Goal: Transaction & Acquisition: Purchase product/service

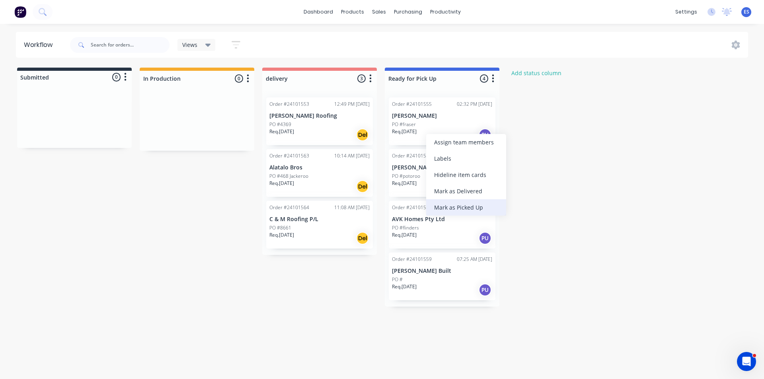
click at [455, 202] on div "Mark as Picked Up" at bounding box center [466, 207] width 80 height 16
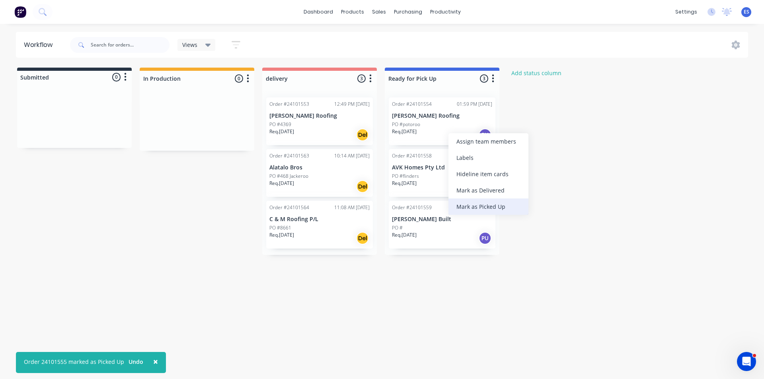
click at [456, 203] on div "Mark as Picked Up" at bounding box center [488, 206] width 80 height 16
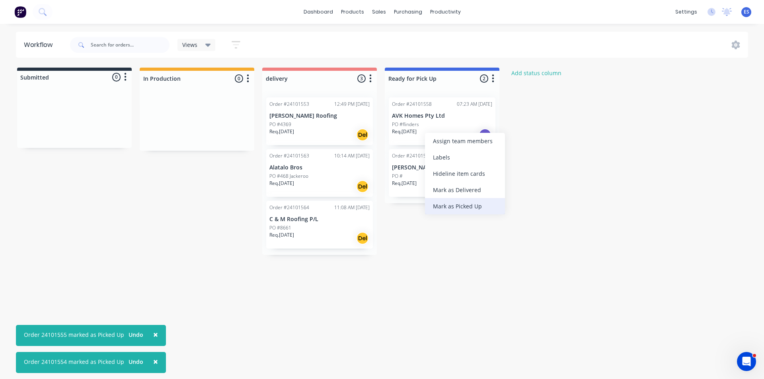
click at [444, 209] on div "Mark as Picked Up" at bounding box center [465, 206] width 80 height 16
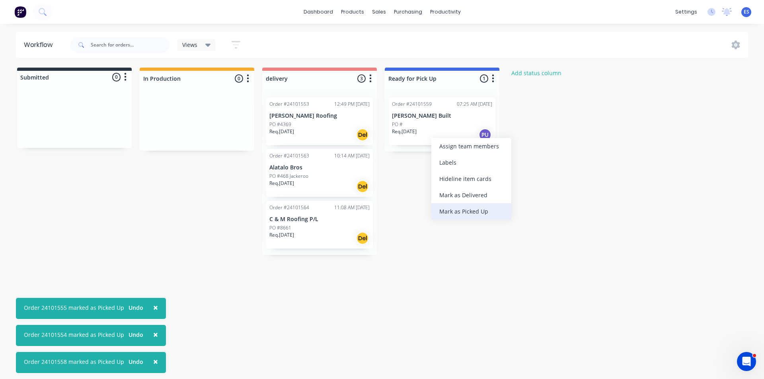
click at [450, 212] on div "Mark as Picked Up" at bounding box center [471, 211] width 80 height 16
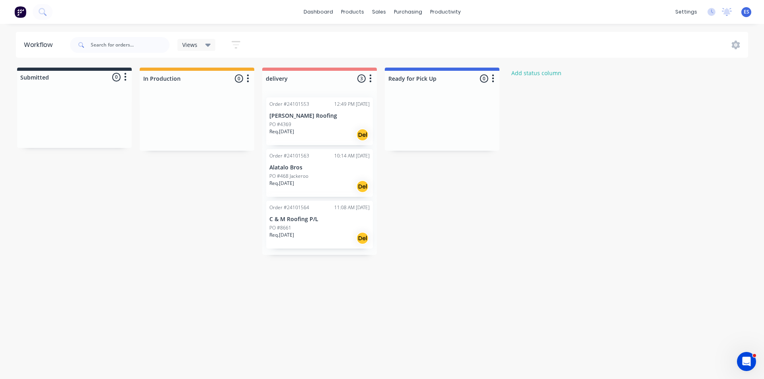
click at [24, 10] on img at bounding box center [20, 12] width 12 height 12
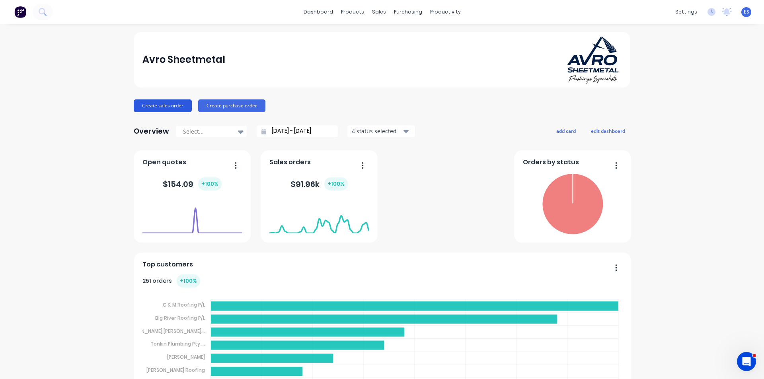
click at [171, 107] on button "Create sales order" at bounding box center [163, 105] width 58 height 13
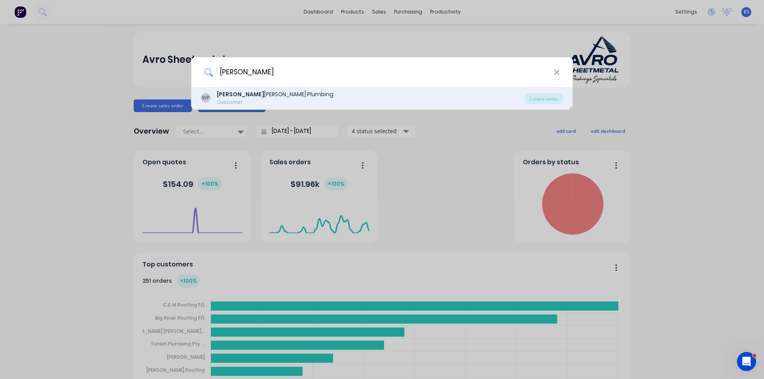
type input "wade"
click at [272, 95] on div "Wade Smith Plumbing" at bounding box center [275, 94] width 117 height 8
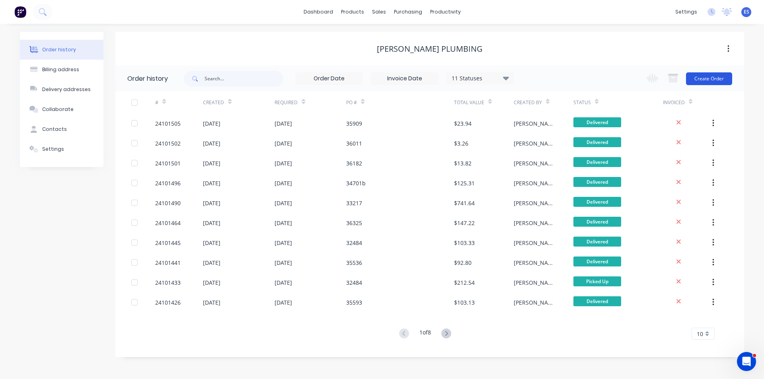
click at [708, 75] on button "Create Order" at bounding box center [709, 78] width 46 height 13
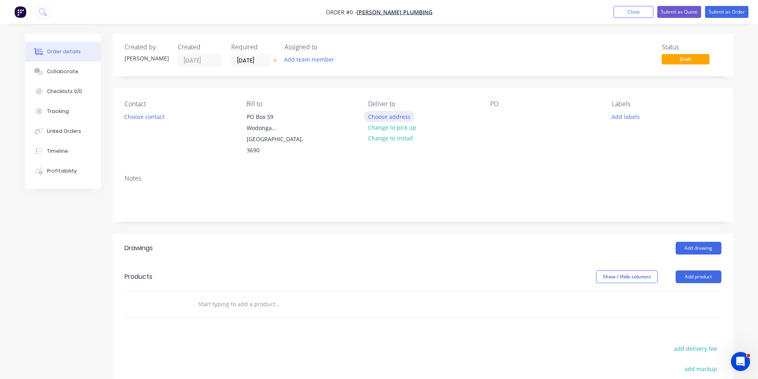
click at [403, 118] on button "Choose address" at bounding box center [389, 116] width 51 height 11
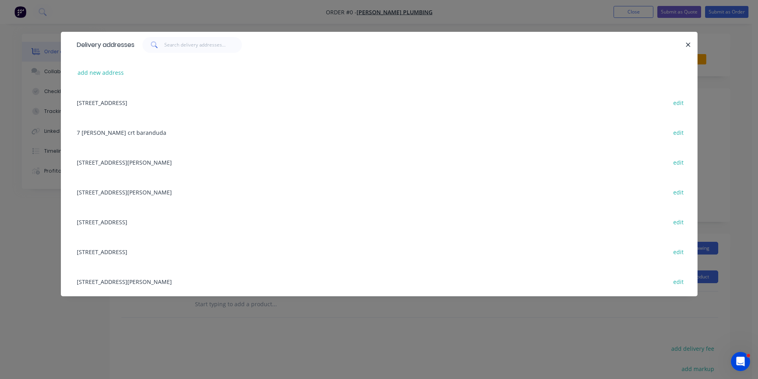
click at [152, 103] on div "PO Box 59, Wodonga, undefined, Australia, 3690 edit" at bounding box center [379, 103] width 613 height 30
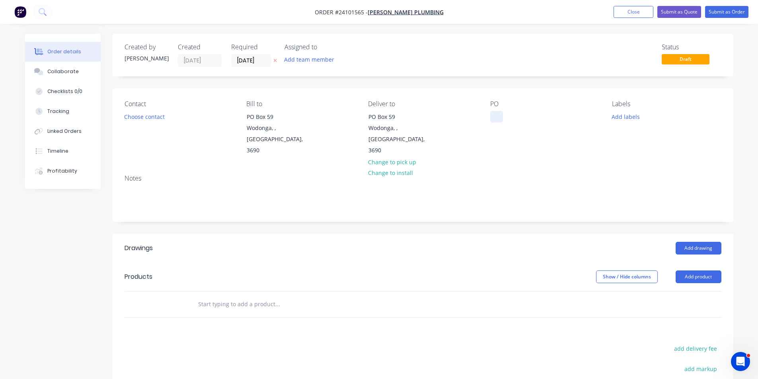
click at [492, 114] on div at bounding box center [496, 117] width 13 height 12
click at [686, 242] on button "Add drawing" at bounding box center [698, 248] width 46 height 13
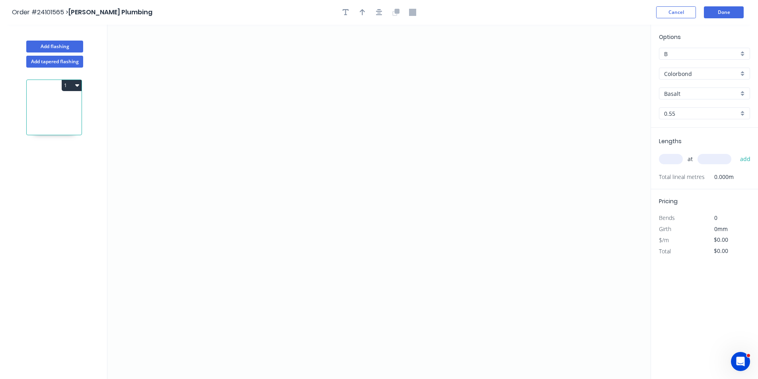
click at [681, 92] on input "Basalt" at bounding box center [701, 93] width 74 height 8
click at [687, 164] on div "Dune" at bounding box center [704, 166] width 90 height 14
type input "Dune"
click at [313, 132] on icon "0" at bounding box center [378, 202] width 543 height 354
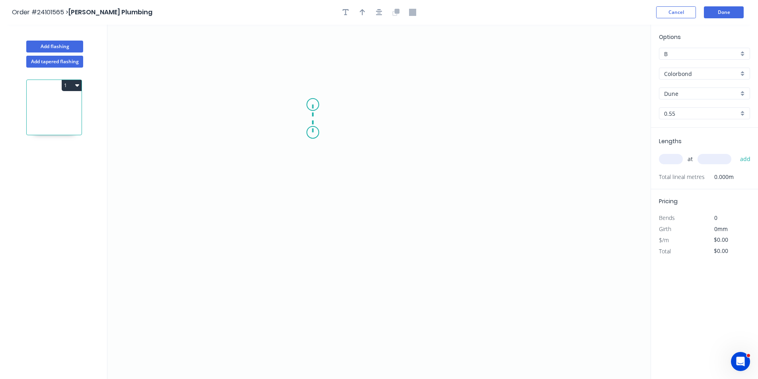
click at [312, 105] on icon "0" at bounding box center [378, 202] width 543 height 354
click at [359, 105] on icon "0 ?" at bounding box center [378, 202] width 543 height 354
click at [354, 226] on icon "0 ? ?" at bounding box center [378, 202] width 543 height 354
click at [488, 228] on icon "0 ? ? ?" at bounding box center [378, 202] width 543 height 354
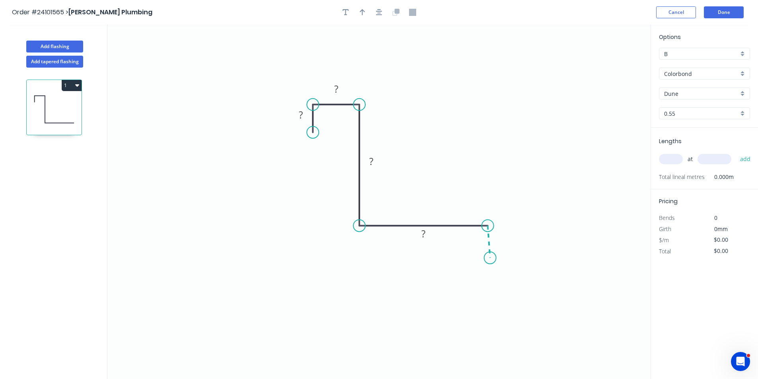
click at [490, 258] on icon "0 ? ? ? ?" at bounding box center [378, 202] width 543 height 354
click at [490, 258] on circle at bounding box center [490, 258] width 12 height 12
click at [497, 238] on rect at bounding box center [501, 237] width 16 height 11
click at [419, 235] on rect at bounding box center [423, 234] width 16 height 11
click at [372, 159] on tspan "?" at bounding box center [371, 161] width 4 height 13
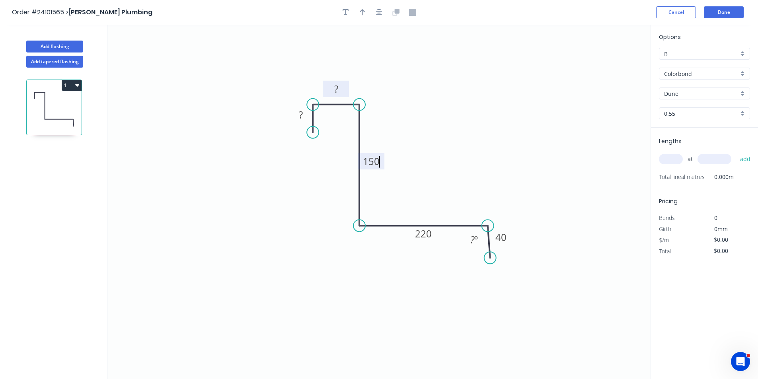
click at [341, 88] on rect at bounding box center [336, 89] width 16 height 11
click at [303, 116] on rect at bounding box center [301, 115] width 16 height 11
click at [667, 155] on input "text" at bounding box center [671, 159] width 24 height 10
type input "$19.01"
type input "1"
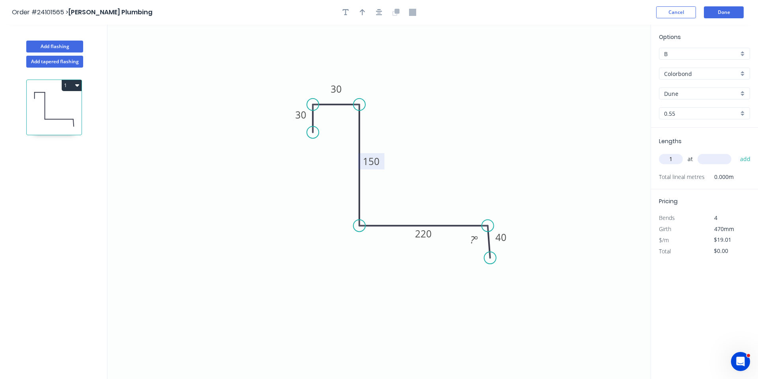
click at [709, 159] on input "text" at bounding box center [714, 159] width 34 height 10
type input "6200"
click at [736, 152] on button "add" at bounding box center [745, 159] width 19 height 14
type input "$117.86"
click at [62, 58] on button "Add tapered flashing" at bounding box center [54, 62] width 57 height 12
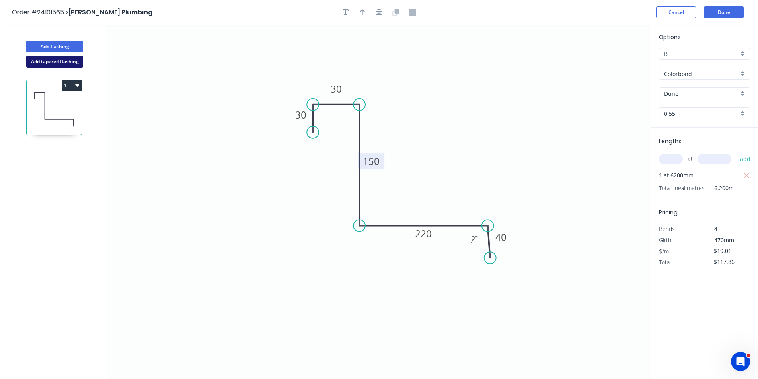
type input "$0.00"
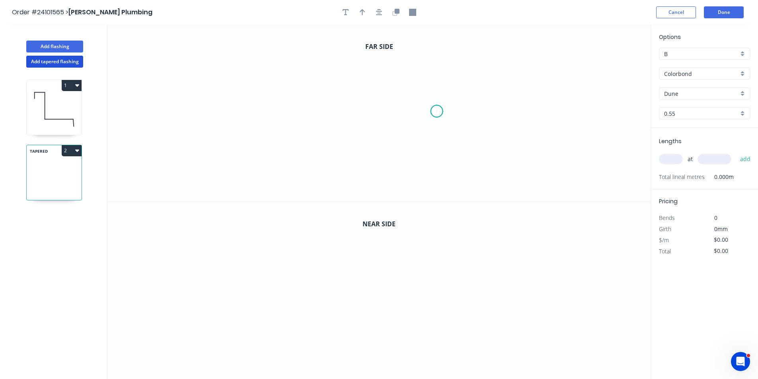
click at [437, 111] on icon "0" at bounding box center [378, 113] width 543 height 177
click at [437, 90] on icon "0" at bounding box center [378, 113] width 543 height 177
click at [401, 88] on icon "0 ?" at bounding box center [378, 113] width 543 height 177
click at [399, 152] on icon "0 ? ?" at bounding box center [378, 113] width 543 height 177
click at [328, 151] on icon "0 ? ? ?" at bounding box center [378, 113] width 543 height 177
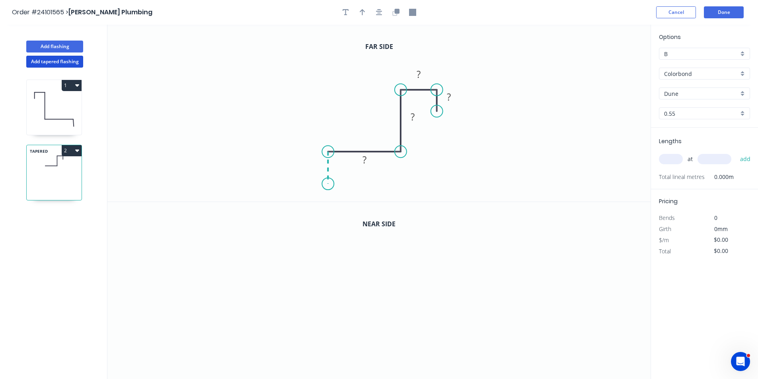
click at [328, 184] on icon "0 ? ? ? ?" at bounding box center [378, 113] width 543 height 177
click at [328, 184] on circle at bounding box center [328, 184] width 12 height 12
click at [317, 162] on tspan "?" at bounding box center [316, 164] width 4 height 13
click at [359, 141] on rect at bounding box center [364, 136] width 16 height 11
click at [409, 119] on rect at bounding box center [413, 117] width 16 height 11
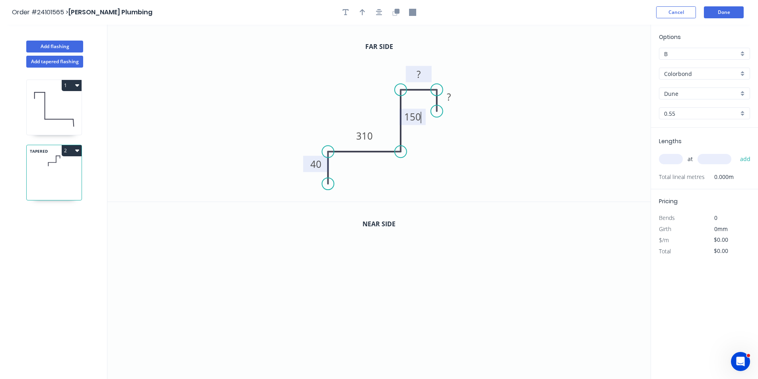
click at [421, 72] on rect at bounding box center [418, 74] width 16 height 11
click at [451, 97] on rect at bounding box center [449, 97] width 16 height 11
click at [393, 14] on icon "button" at bounding box center [395, 12] width 7 height 7
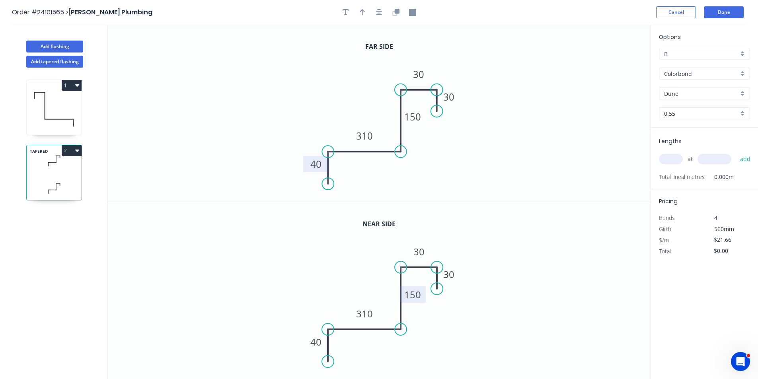
click at [410, 299] on tspan "150" at bounding box center [412, 294] width 17 height 13
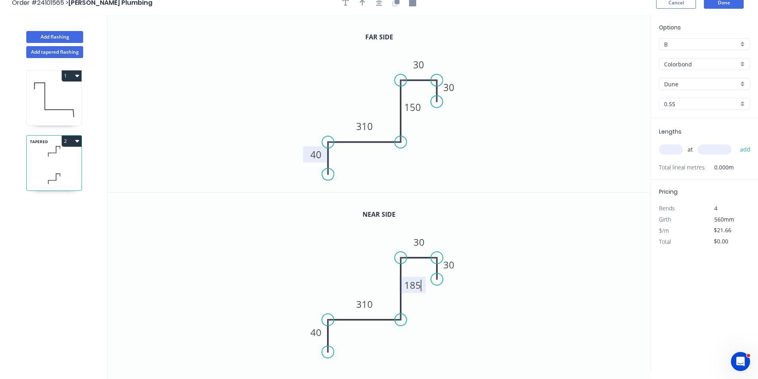
scroll to position [15, 0]
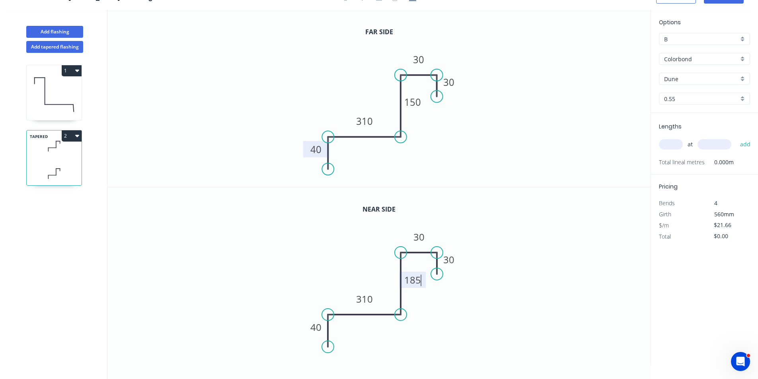
click at [667, 146] on input "text" at bounding box center [671, 144] width 24 height 10
type input "$25.35"
type input "1"
click at [706, 144] on input "text" at bounding box center [714, 144] width 34 height 10
type input "3900"
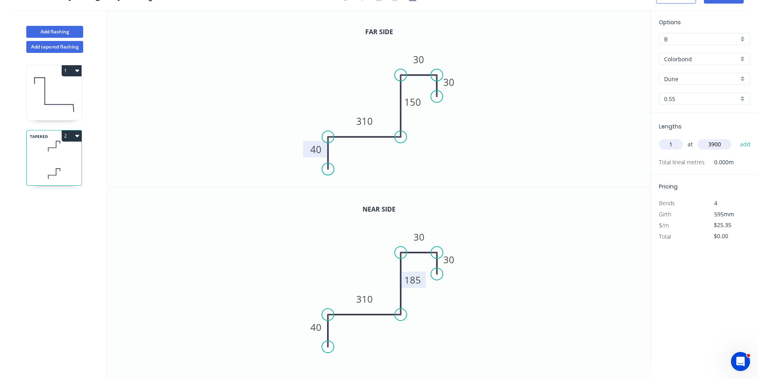
click at [736, 138] on button "add" at bounding box center [745, 145] width 19 height 14
type input "$98.87"
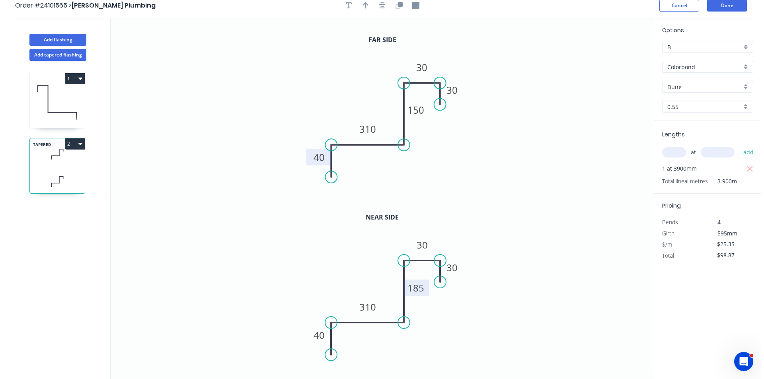
scroll to position [0, 0]
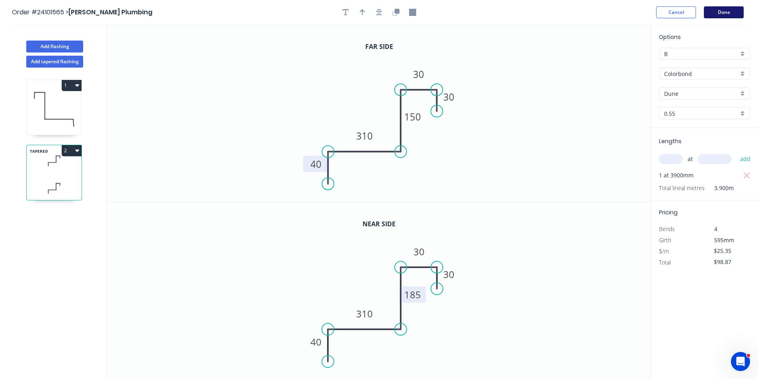
click at [718, 17] on button "Done" at bounding box center [724, 12] width 40 height 12
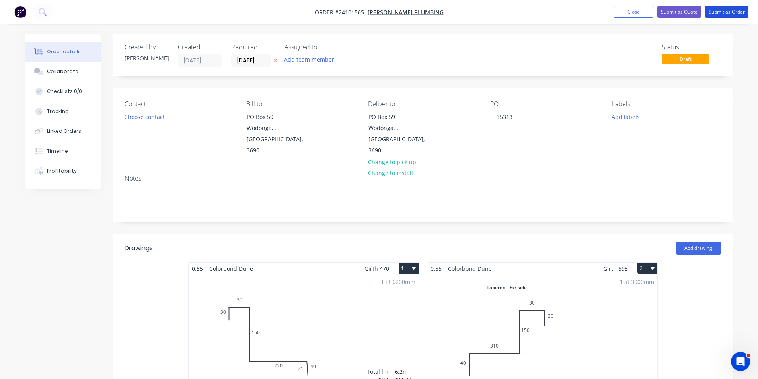
click at [718, 17] on button "Submit as Order" at bounding box center [726, 12] width 43 height 12
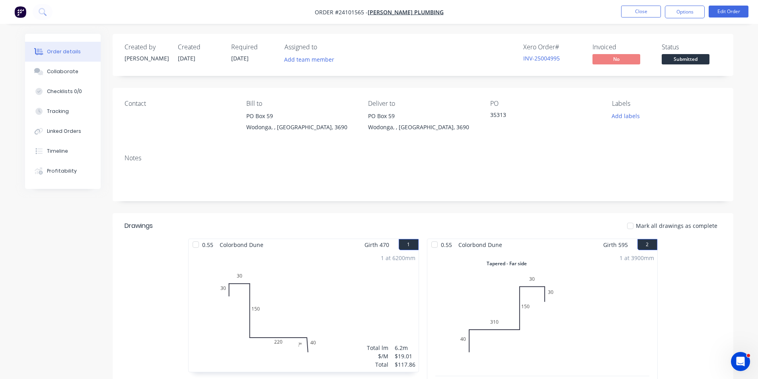
click at [20, 16] on img "button" at bounding box center [20, 12] width 12 height 12
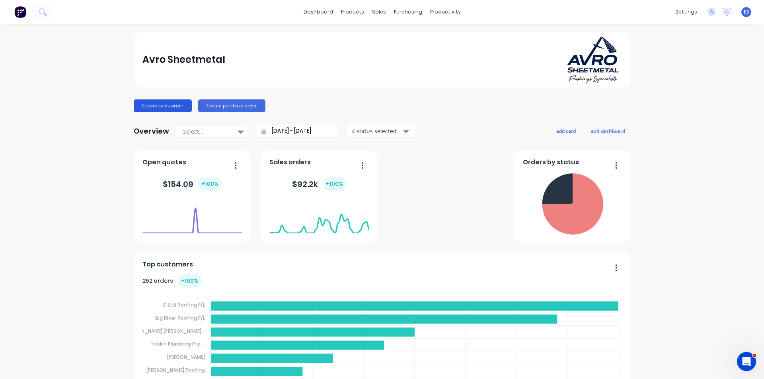
click at [153, 102] on button "Create sales order" at bounding box center [163, 105] width 58 height 13
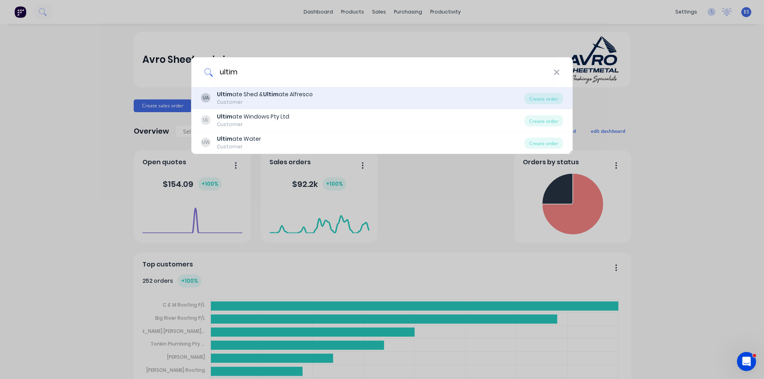
type input "ultim"
click at [303, 97] on div "Ultim ate Shed & Ultim ate Alfresco" at bounding box center [265, 94] width 96 height 8
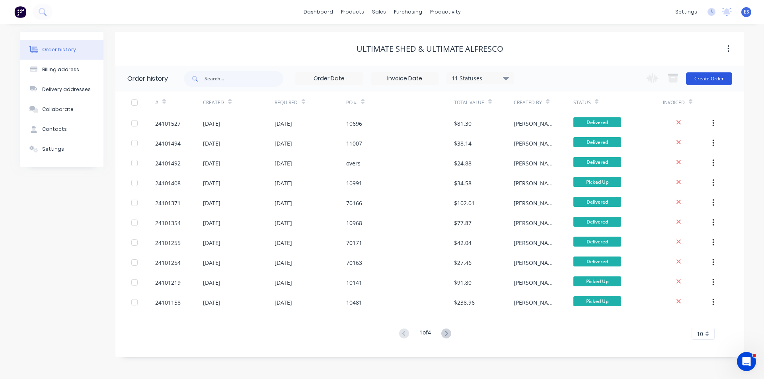
click at [707, 82] on button "Create Order" at bounding box center [709, 78] width 46 height 13
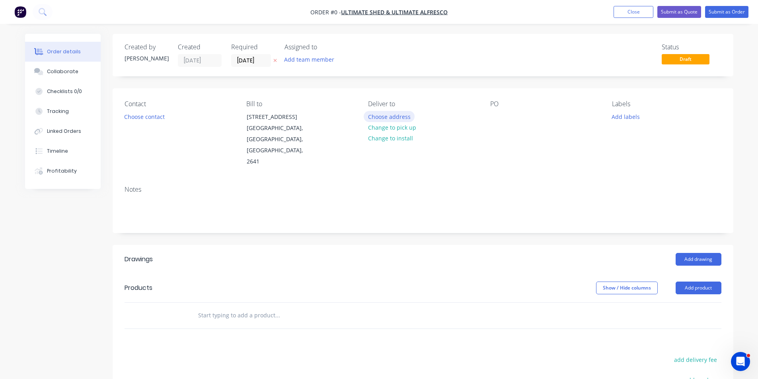
click at [405, 119] on button "Choose address" at bounding box center [389, 116] width 51 height 11
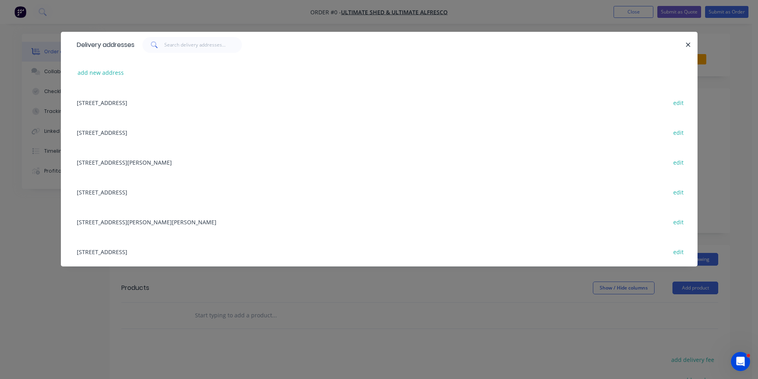
click at [162, 101] on div "380 Wagga Rd, LAVINGTON, New South Wales, Australia, 2641 edit" at bounding box center [379, 103] width 613 height 30
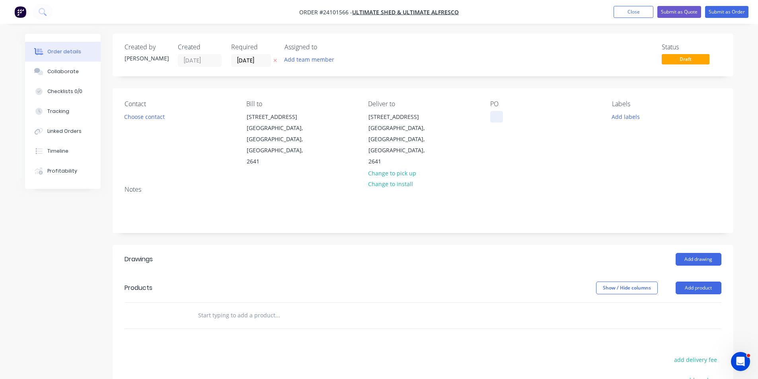
click at [490, 115] on div at bounding box center [496, 117] width 13 height 12
click at [702, 253] on button "Add drawing" at bounding box center [698, 259] width 46 height 13
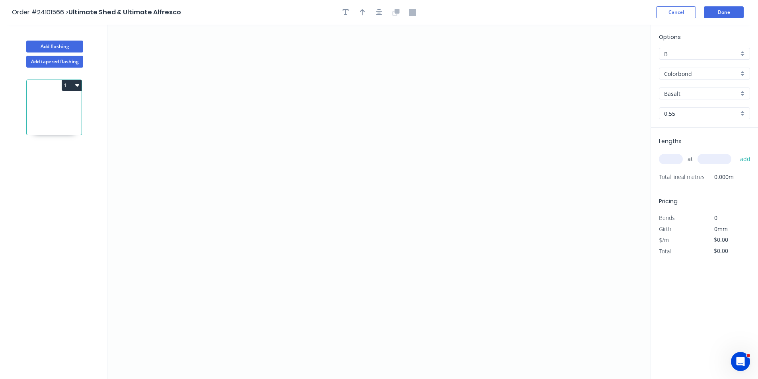
click at [679, 74] on input "Colorbond" at bounding box center [701, 74] width 74 height 8
click at [682, 130] on div "Zincalume" at bounding box center [704, 131] width 90 height 14
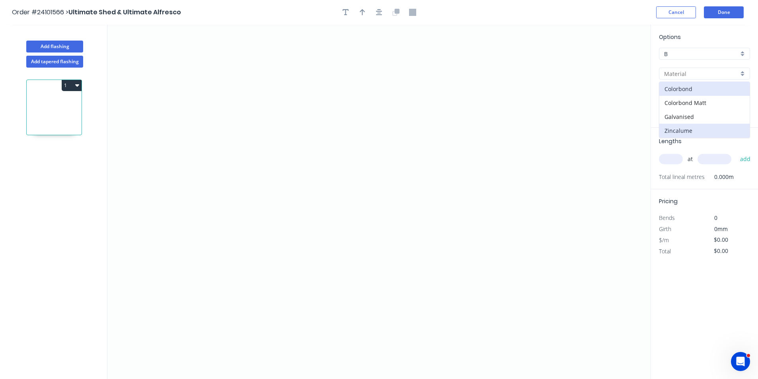
type input "Zincalume"
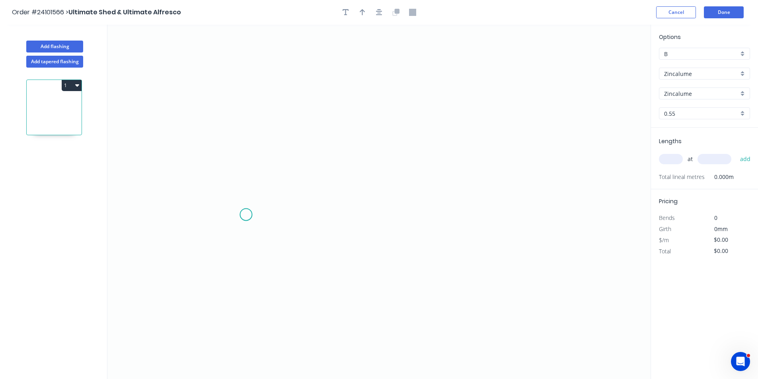
click at [241, 219] on icon "0" at bounding box center [378, 202] width 543 height 354
click at [294, 218] on icon "0" at bounding box center [378, 202] width 543 height 354
click at [301, 103] on icon "0 ?" at bounding box center [378, 202] width 543 height 354
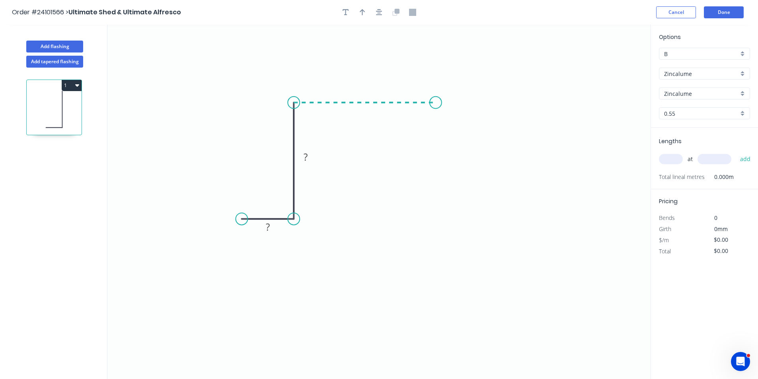
click at [436, 103] on icon "0 ? ?" at bounding box center [378, 202] width 543 height 354
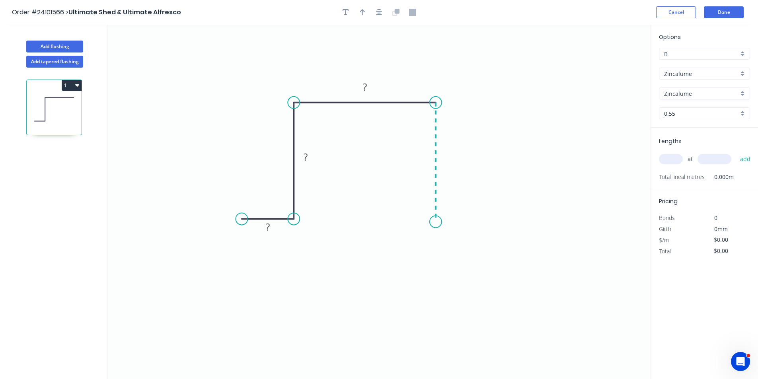
click at [437, 222] on icon "0 ? ? ?" at bounding box center [378, 202] width 543 height 354
click at [483, 219] on icon "0 ? ? ? ?" at bounding box center [378, 202] width 543 height 354
click at [460, 232] on tspan "?" at bounding box center [459, 229] width 4 height 13
click at [263, 226] on rect at bounding box center [268, 227] width 16 height 11
click at [314, 159] on rect at bounding box center [306, 157] width 26 height 16
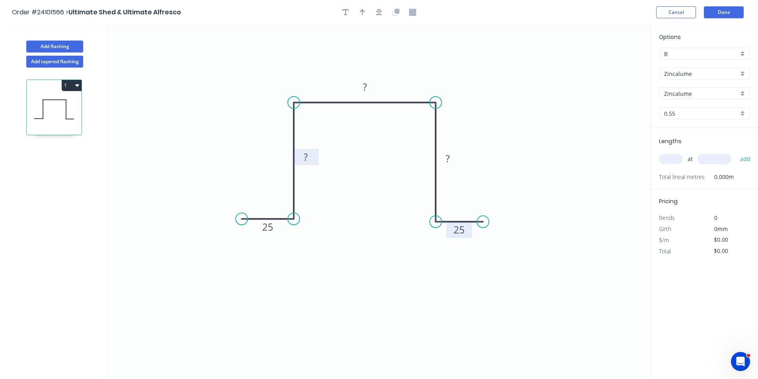
click at [308, 159] on rect at bounding box center [306, 157] width 16 height 11
click at [453, 160] on rect at bounding box center [448, 159] width 16 height 11
click at [363, 83] on tspan "?" at bounding box center [365, 86] width 4 height 13
click at [669, 160] on input "text" at bounding box center [671, 159] width 24 height 10
type input "$17.74"
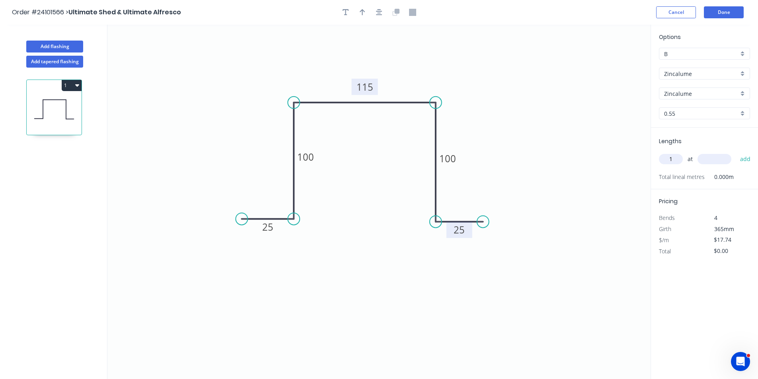
type input "1"
click at [710, 158] on input "text" at bounding box center [714, 159] width 34 height 10
type input "2600"
click at [736, 152] on button "add" at bounding box center [745, 159] width 19 height 14
type input "$46.12"
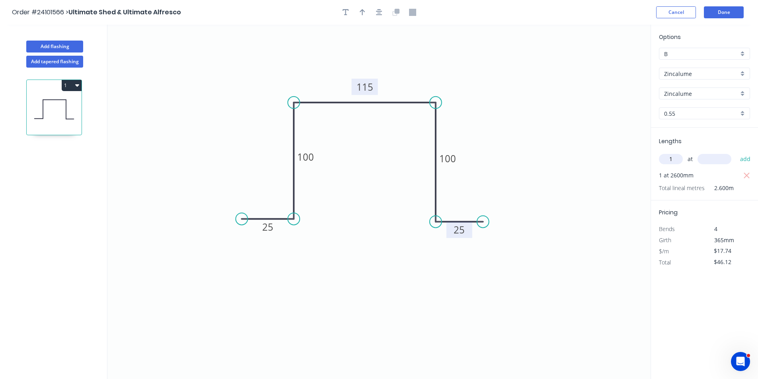
type input "1"
click at [710, 158] on input "text" at bounding box center [714, 159] width 34 height 10
type input "2500"
click at [736, 152] on button "add" at bounding box center [745, 159] width 19 height 14
type input "$90.47"
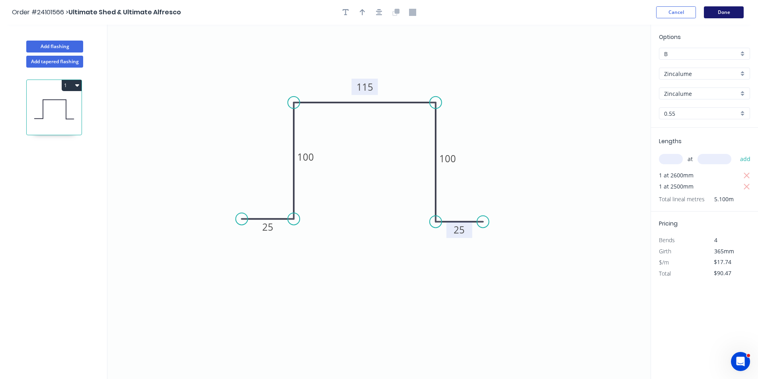
click at [714, 14] on button "Done" at bounding box center [724, 12] width 40 height 12
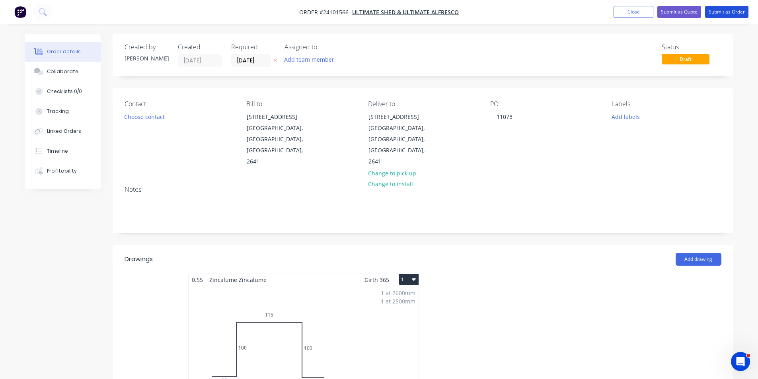
click at [714, 14] on button "Submit as Order" at bounding box center [726, 12] width 43 height 12
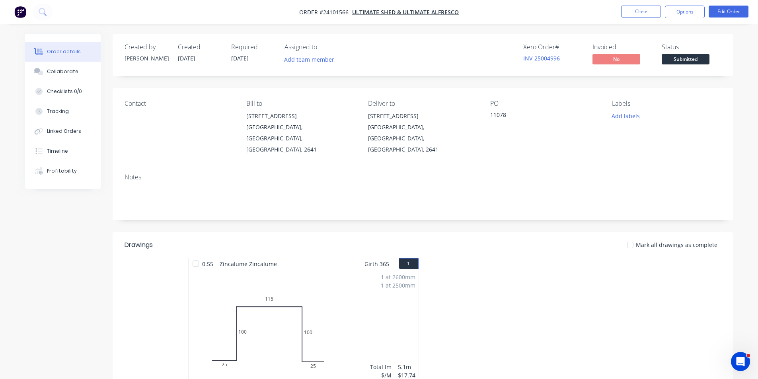
click at [17, 10] on img "button" at bounding box center [20, 12] width 12 height 12
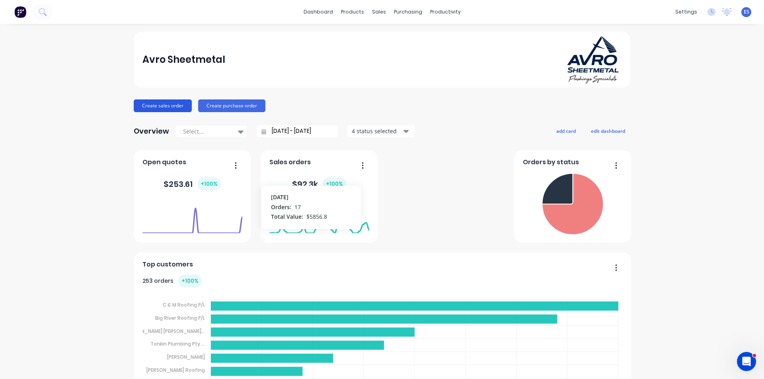
click at [175, 99] on button "Create sales order" at bounding box center [163, 105] width 58 height 13
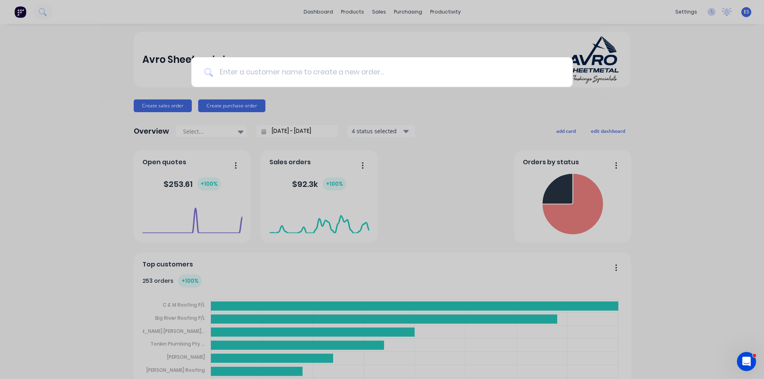
click at [230, 74] on input at bounding box center [386, 72] width 347 height 30
type input "wade"
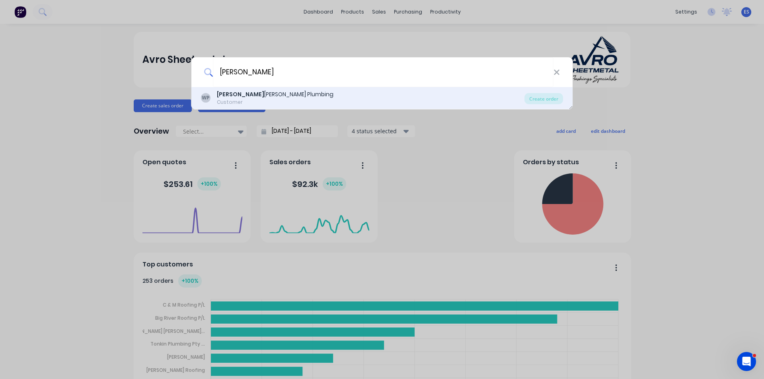
click at [247, 97] on div "Wade Smith Plumbing" at bounding box center [275, 94] width 117 height 8
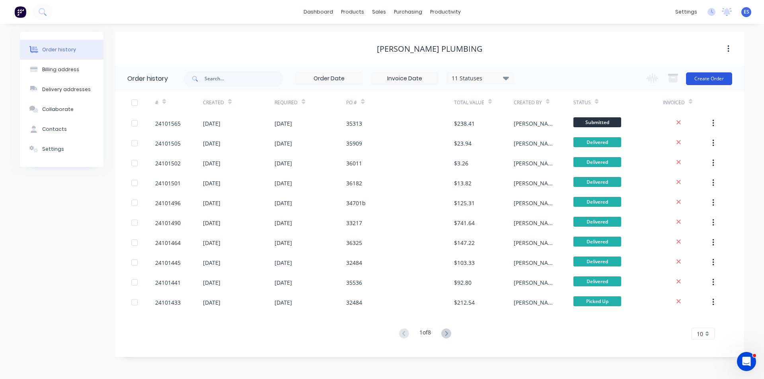
click at [702, 82] on button "Create Order" at bounding box center [709, 78] width 46 height 13
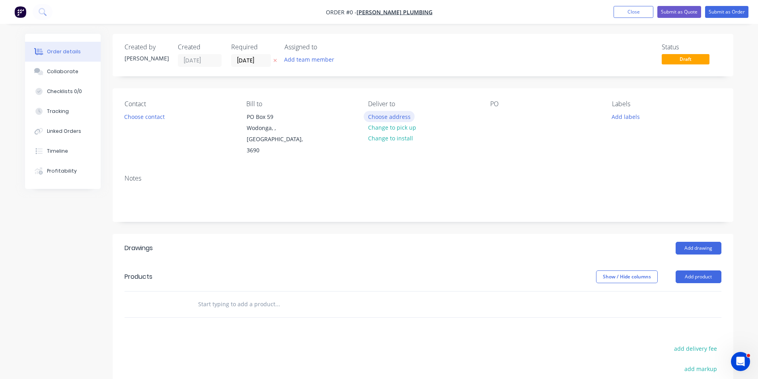
click at [404, 116] on button "Choose address" at bounding box center [389, 116] width 51 height 11
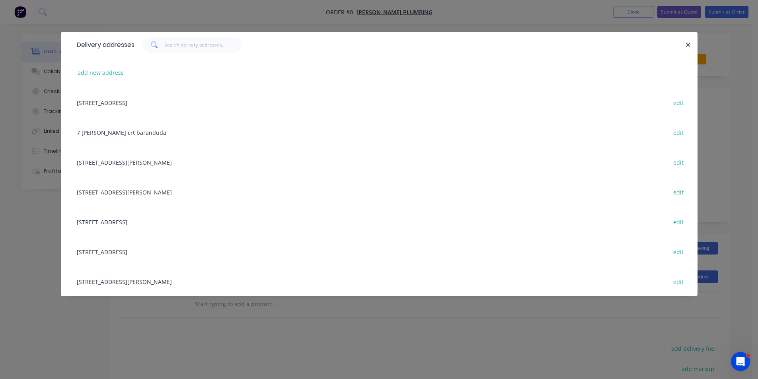
click at [185, 104] on div "PO Box 59, Wodonga, undefined, Australia, 3690 edit" at bounding box center [379, 103] width 613 height 30
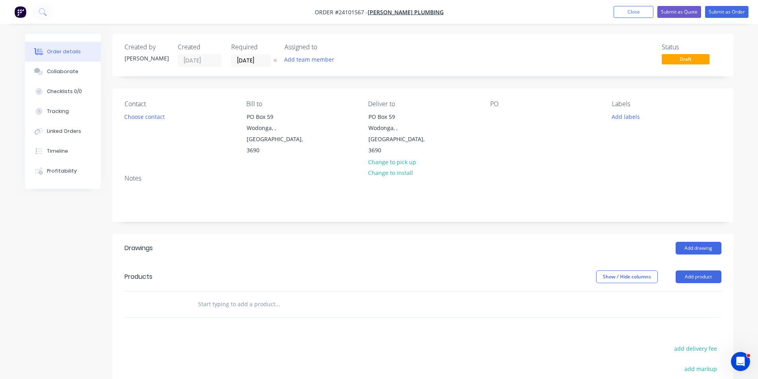
click at [503, 117] on div "PO" at bounding box center [544, 128] width 109 height 56
click at [497, 117] on div at bounding box center [496, 117] width 13 height 12
click at [700, 242] on button "Add drawing" at bounding box center [698, 248] width 46 height 13
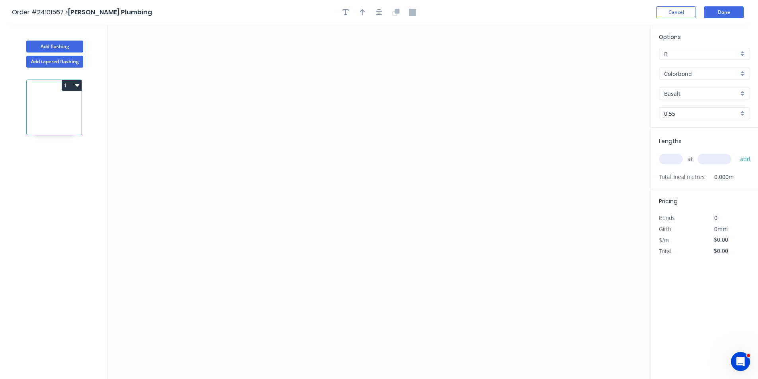
click at [673, 93] on input "Basalt" at bounding box center [701, 93] width 74 height 8
click at [678, 111] on div "Pale Eucalypt" at bounding box center [704, 109] width 90 height 14
type input "Pale Eucalypt"
click at [286, 189] on icon "0" at bounding box center [378, 202] width 543 height 354
click at [312, 159] on icon at bounding box center [298, 174] width 25 height 30
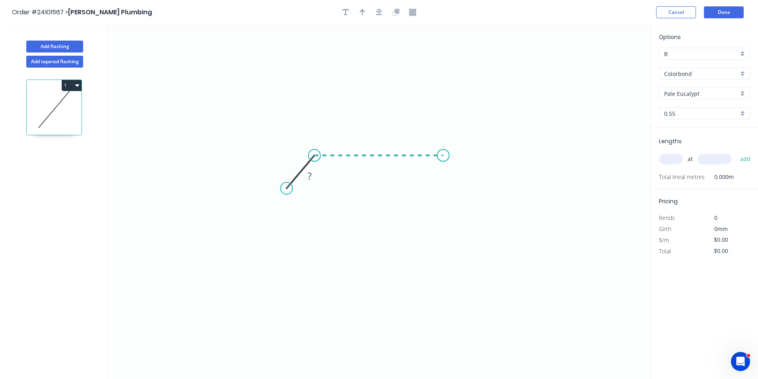
click at [443, 154] on icon "0 ?" at bounding box center [378, 202] width 543 height 354
click at [463, 186] on icon "0 ? ? ? º" at bounding box center [378, 202] width 543 height 354
click at [463, 186] on circle at bounding box center [463, 186] width 12 height 12
click at [466, 164] on rect at bounding box center [463, 161] width 16 height 11
click at [292, 163] on tspan "?" at bounding box center [291, 160] width 4 height 13
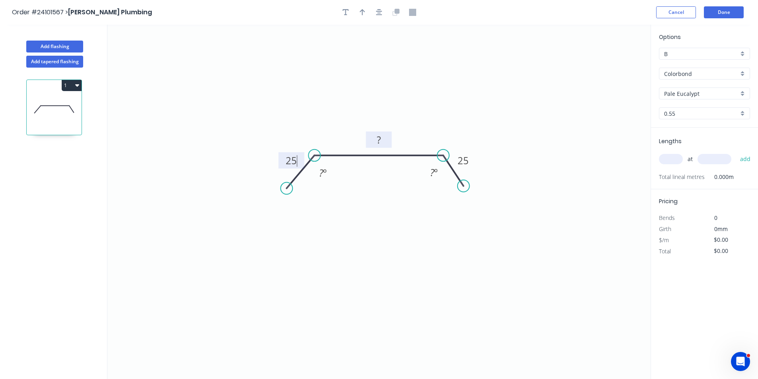
click at [379, 139] on tspan "?" at bounding box center [379, 139] width 4 height 13
click at [678, 158] on input "text" at bounding box center [671, 159] width 24 height 10
type input "$17.10"
type input "1"
click at [706, 156] on input "text" at bounding box center [714, 159] width 34 height 10
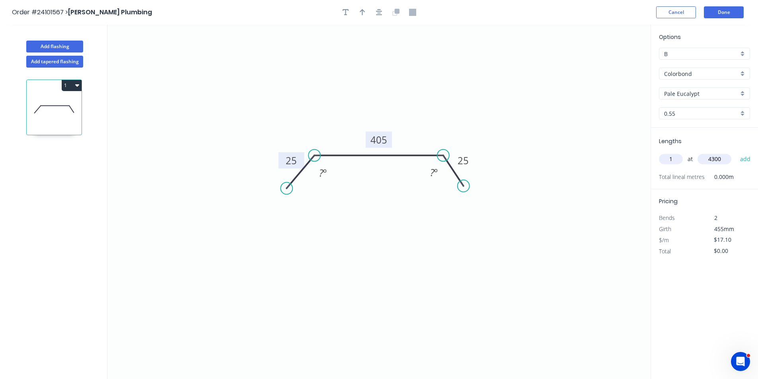
type input "4300"
click at [736, 152] on button "add" at bounding box center [745, 159] width 19 height 14
type input "$73.53"
click at [725, 11] on button "Done" at bounding box center [724, 12] width 40 height 12
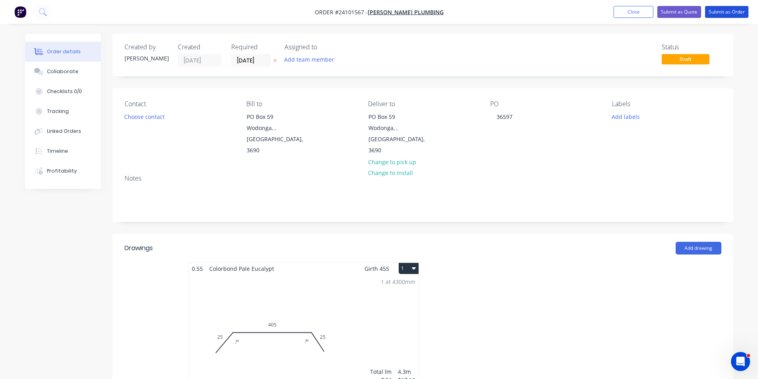
click at [725, 11] on button "Submit as Order" at bounding box center [726, 12] width 43 height 12
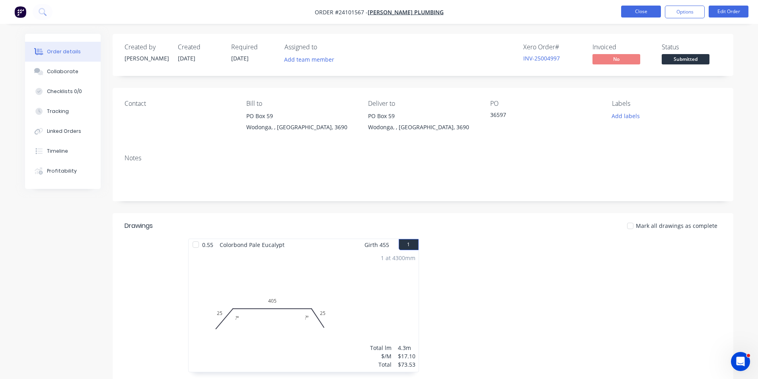
click at [641, 10] on button "Close" at bounding box center [641, 12] width 40 height 12
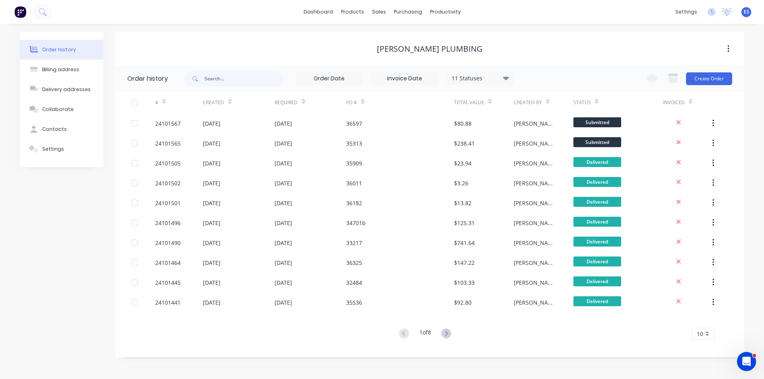
click at [23, 18] on button at bounding box center [20, 12] width 17 height 16
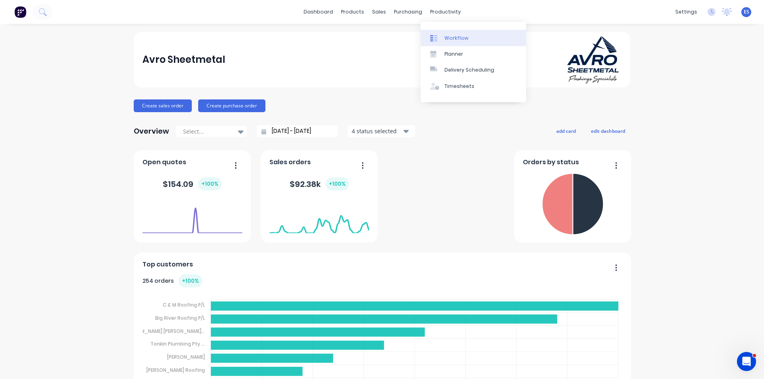
click at [441, 37] on div at bounding box center [436, 38] width 12 height 7
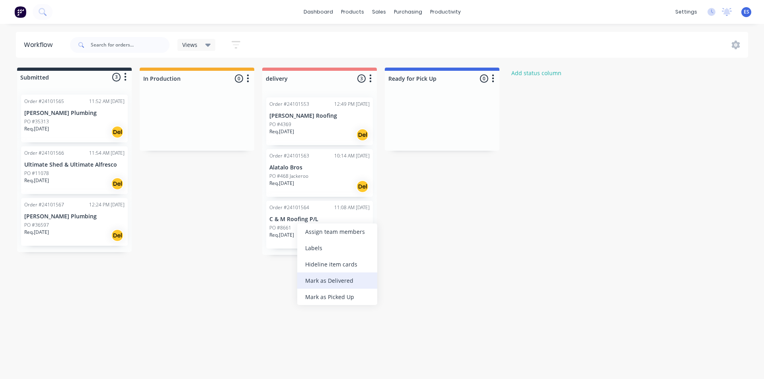
click at [348, 281] on div "Mark as Delivered" at bounding box center [337, 280] width 80 height 16
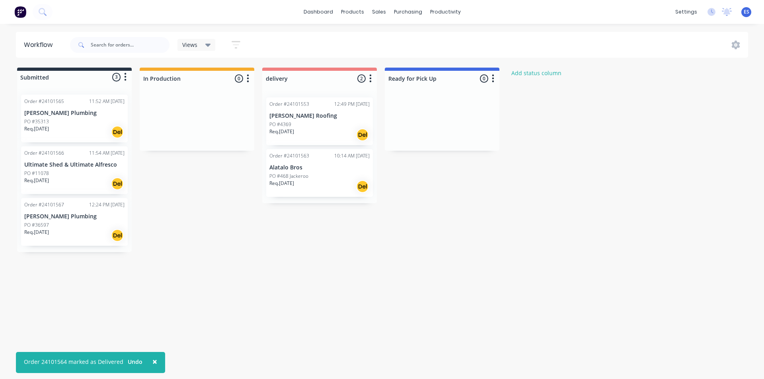
click at [245, 272] on div "Workflow Views Save new view None (Default) edit Show/Hide statuses Show line i…" at bounding box center [382, 197] width 764 height 331
click at [14, 12] on button at bounding box center [20, 12] width 17 height 16
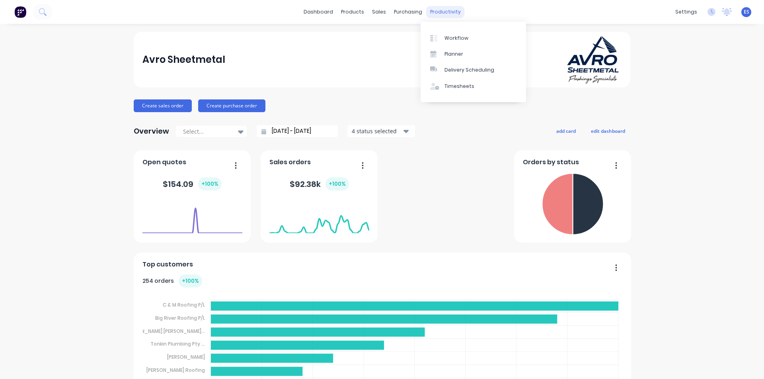
click at [442, 14] on div "productivity" at bounding box center [445, 12] width 39 height 12
click at [451, 37] on div "Workflow" at bounding box center [456, 38] width 24 height 7
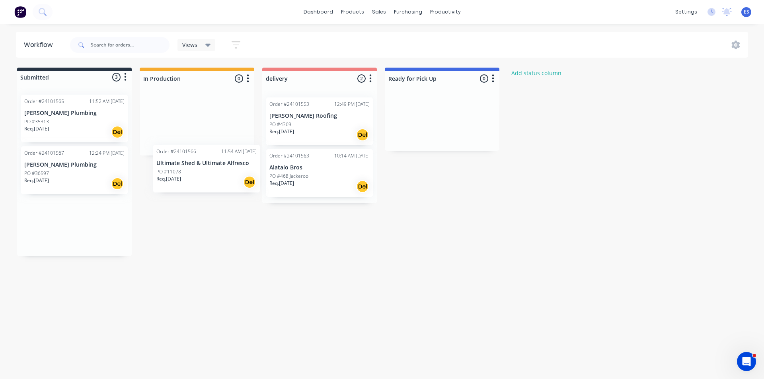
drag, startPoint x: 74, startPoint y: 174, endPoint x: 208, endPoint y: 172, distance: 134.9
click at [208, 172] on div "Submitted 3 Status colour #273444 hex #273444 Save Cancel Summaries Total order…" at bounding box center [369, 162] width 750 height 189
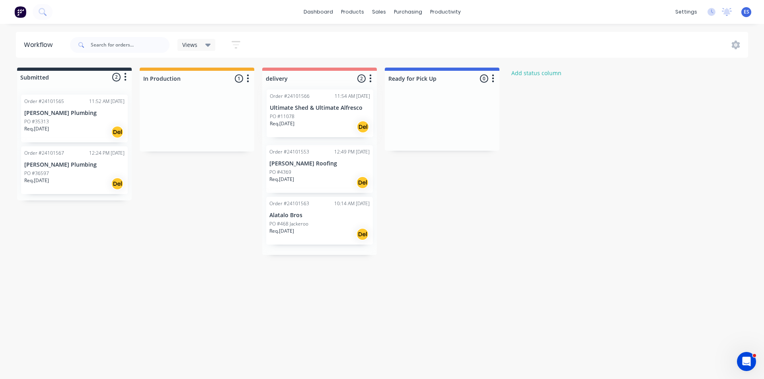
drag, startPoint x: 207, startPoint y: 135, endPoint x: 333, endPoint y: 127, distance: 125.5
click at [333, 127] on div "Submitted 2 Status colour #273444 hex #273444 Save Cancel Summaries Total order…" at bounding box center [369, 161] width 750 height 187
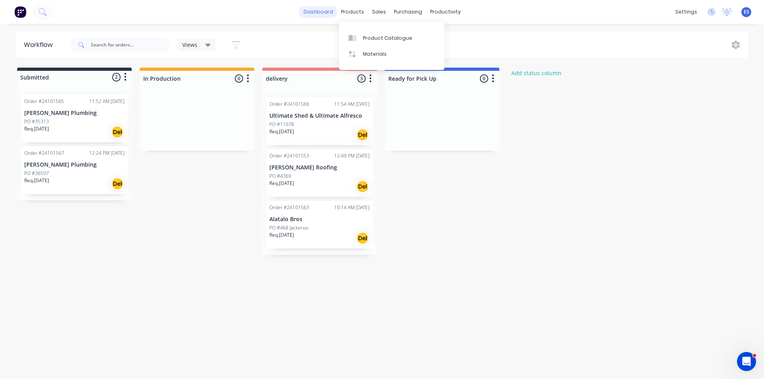
click at [324, 9] on link "dashboard" at bounding box center [318, 12] width 37 height 12
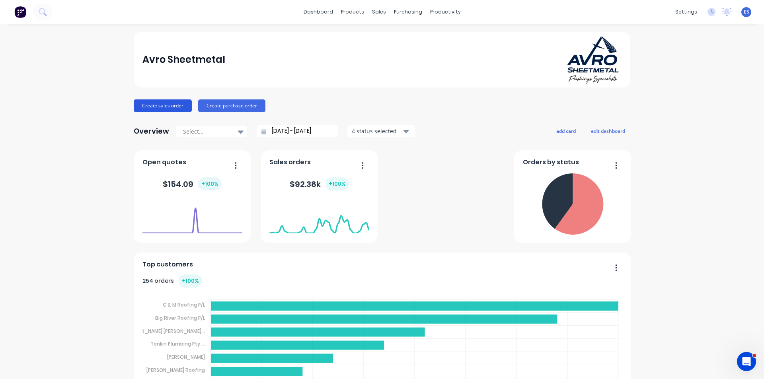
click at [165, 109] on button "Create sales order" at bounding box center [163, 105] width 58 height 13
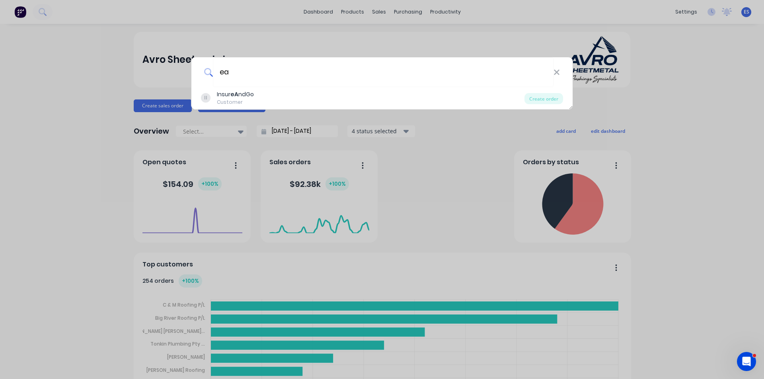
type input "e"
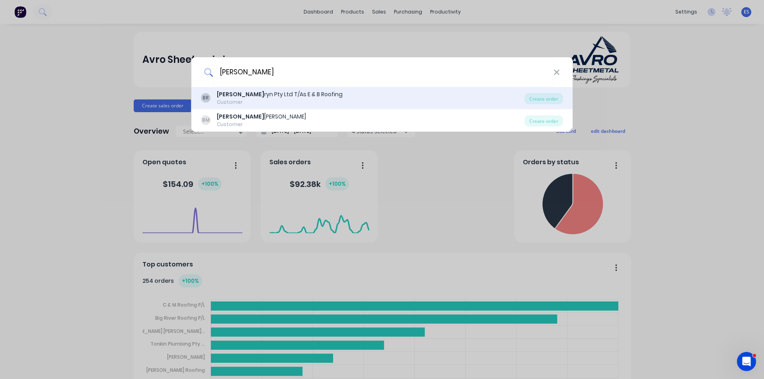
type input "bob"
click at [275, 100] on div "Customer" at bounding box center [280, 102] width 126 height 7
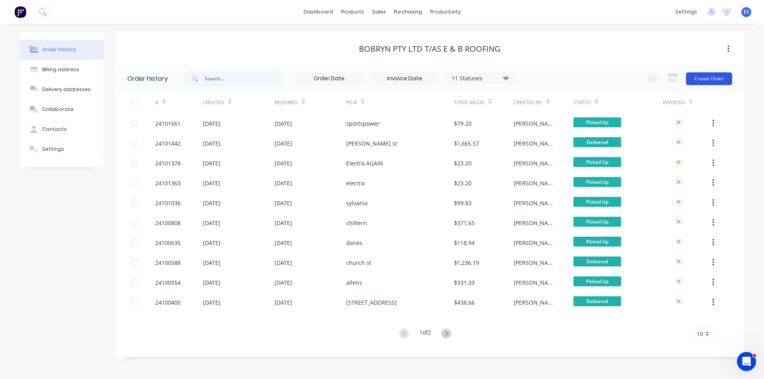
click at [711, 78] on button "Create Order" at bounding box center [709, 78] width 46 height 13
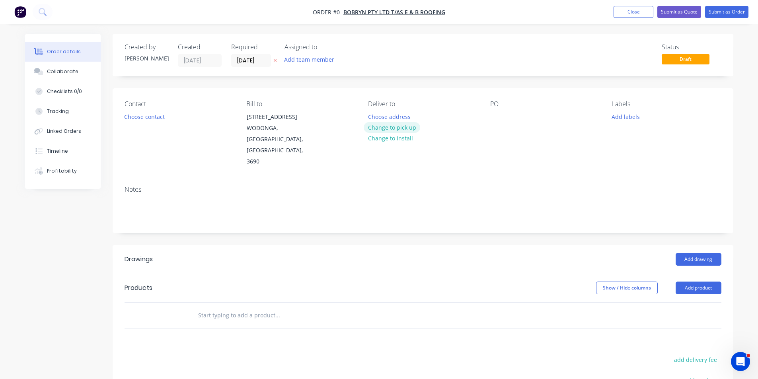
click at [393, 129] on button "Change to pick up" at bounding box center [392, 127] width 56 height 11
click at [501, 119] on div at bounding box center [496, 117] width 13 height 12
click at [494, 135] on div "PO hume st" at bounding box center [544, 133] width 109 height 67
click at [156, 119] on button "Choose contact" at bounding box center [144, 116] width 49 height 11
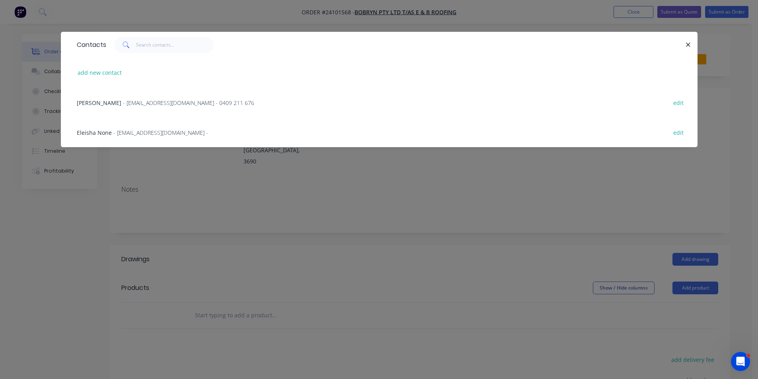
click at [132, 101] on span "- bs_plumbing@hotmail.com - 0409 211 676" at bounding box center [188, 103] width 131 height 8
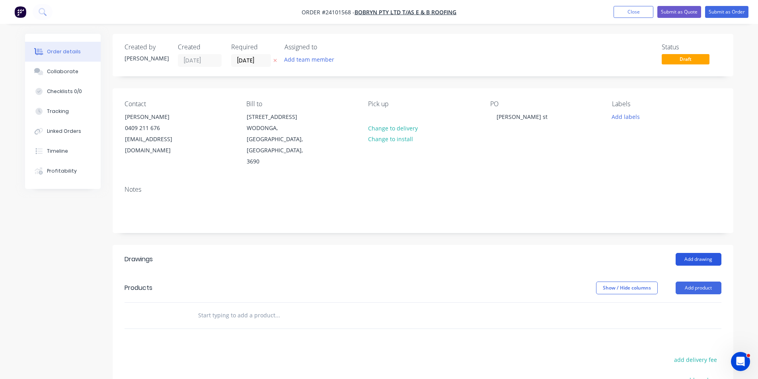
click at [696, 253] on button "Add drawing" at bounding box center [698, 259] width 46 height 13
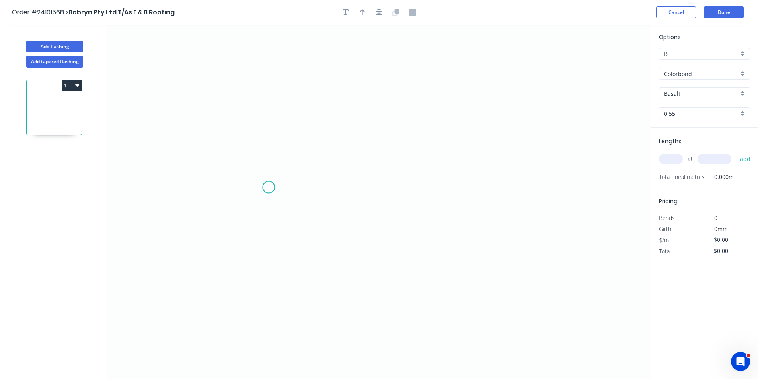
click at [266, 189] on icon "0" at bounding box center [378, 202] width 543 height 354
click at [284, 163] on icon "0" at bounding box center [378, 202] width 543 height 354
click at [462, 159] on icon "0 ?" at bounding box center [378, 202] width 543 height 354
click at [478, 185] on icon "0 ? ? ? º" at bounding box center [378, 202] width 543 height 354
click at [262, 167] on rect at bounding box center [265, 165] width 16 height 11
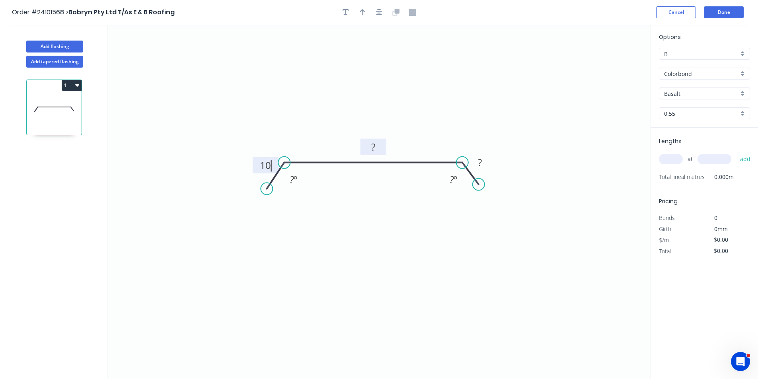
click at [381, 148] on rect at bounding box center [373, 147] width 16 height 11
click at [475, 161] on rect at bounding box center [480, 163] width 16 height 11
click at [671, 158] on input "text" at bounding box center [671, 159] width 24 height 10
type input "1"
click at [710, 159] on input "text" at bounding box center [714, 159] width 34 height 10
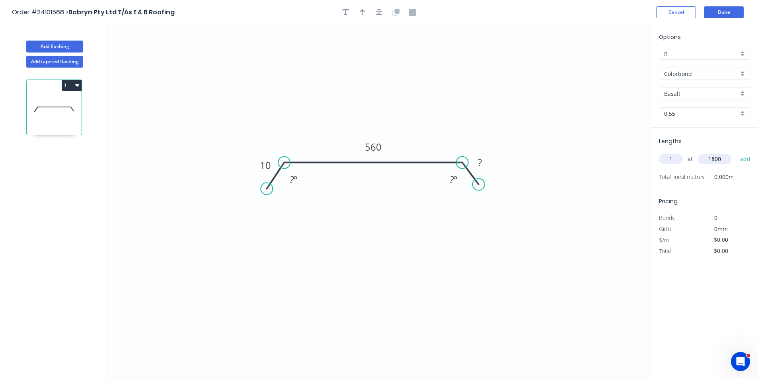
type input "1800"
click at [736, 152] on button "add" at bounding box center [745, 159] width 19 height 14
click at [681, 89] on div "Basalt" at bounding box center [704, 94] width 91 height 12
click at [690, 163] on div "Woodland Grey" at bounding box center [704, 163] width 90 height 14
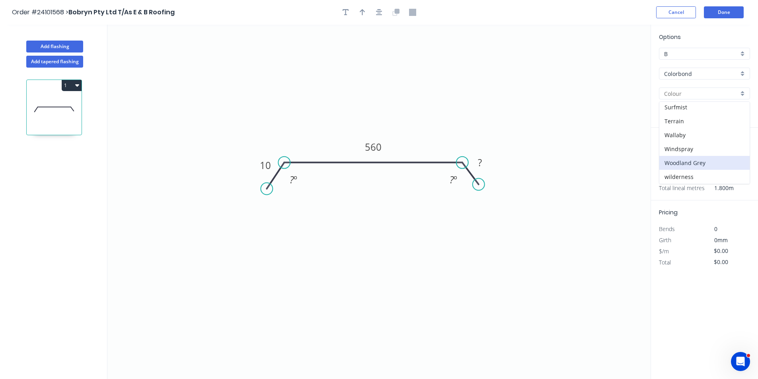
type input "Woodland Grey"
click at [479, 161] on tspan "?" at bounding box center [480, 162] width 4 height 13
click at [604, 183] on icon "0 10 560 10 ? º ? º" at bounding box center [378, 202] width 543 height 354
type input "$19.75"
type input "$35.55"
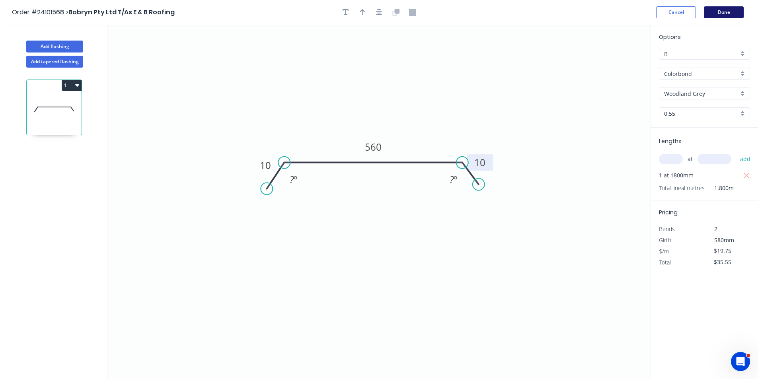
click at [711, 16] on button "Done" at bounding box center [724, 12] width 40 height 12
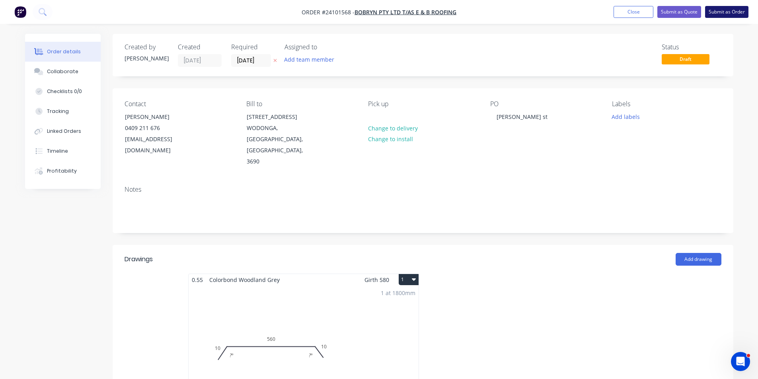
click at [714, 12] on button "Submit as Order" at bounding box center [726, 12] width 43 height 12
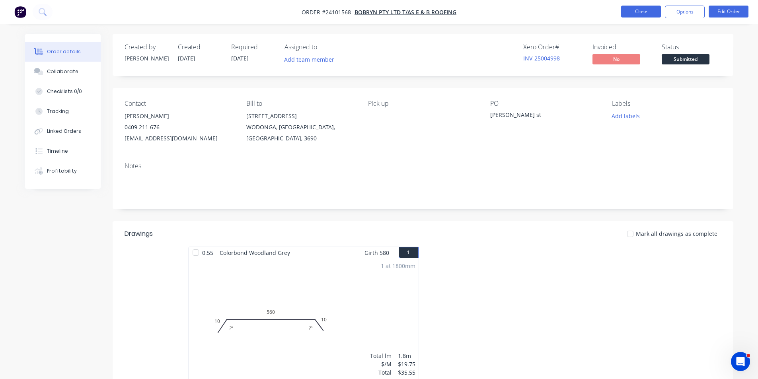
click at [637, 13] on button "Close" at bounding box center [641, 12] width 40 height 12
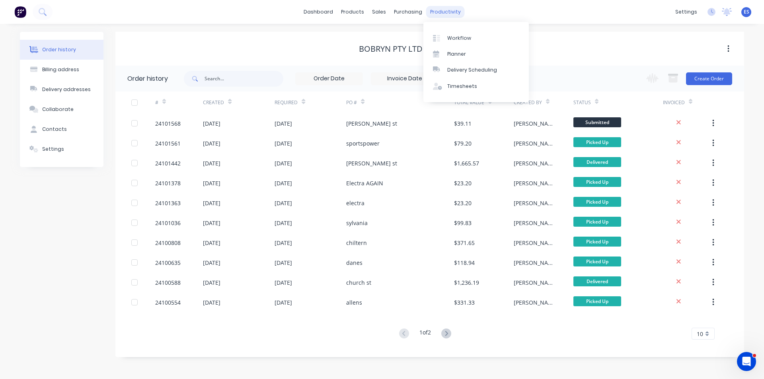
click at [428, 12] on div "productivity" at bounding box center [445, 12] width 39 height 12
click at [437, 35] on icon at bounding box center [436, 38] width 7 height 7
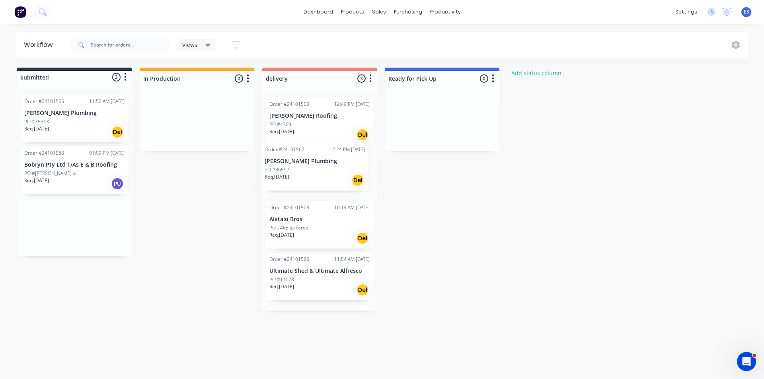
drag, startPoint x: 99, startPoint y: 176, endPoint x: 342, endPoint y: 173, distance: 243.1
click at [342, 173] on div "Submitted 3 Status colour #273444 hex #273444 Save Cancel Summaries Total order…" at bounding box center [369, 189] width 750 height 243
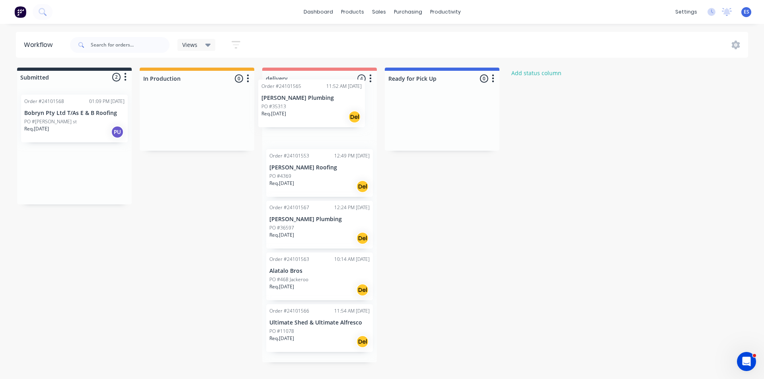
drag, startPoint x: 78, startPoint y: 120, endPoint x: 331, endPoint y: 122, distance: 252.6
click at [331, 122] on div "Submitted 2 Status colour #273444 hex #273444 Save Cancel Summaries Total order…" at bounding box center [369, 215] width 750 height 295
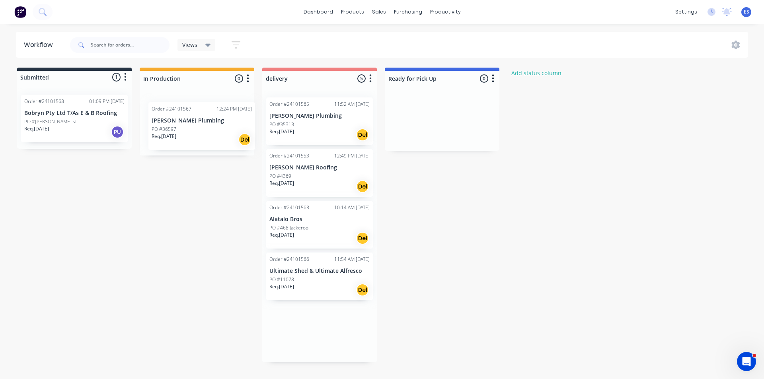
drag, startPoint x: 322, startPoint y: 231, endPoint x: 199, endPoint y: 130, distance: 159.7
click at [199, 130] on div "Submitted 1 Status colour #273444 hex #273444 Save Cancel Summaries Total order…" at bounding box center [369, 215] width 750 height 295
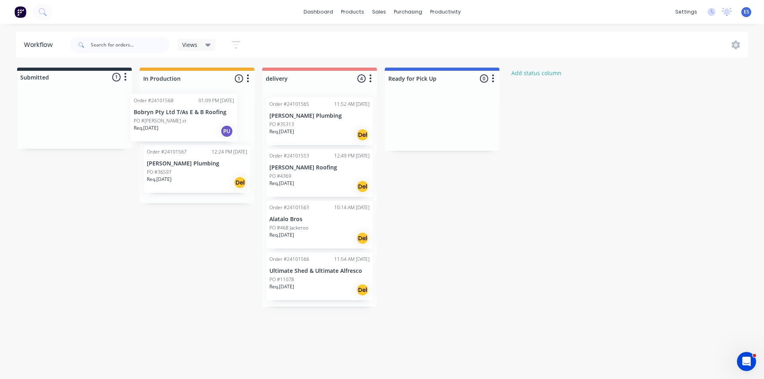
drag, startPoint x: 84, startPoint y: 132, endPoint x: 197, endPoint y: 131, distance: 113.0
click at [197, 131] on div "Submitted 1 Status colour #273444 hex #273444 Save Cancel Summaries Total order…" at bounding box center [369, 187] width 750 height 239
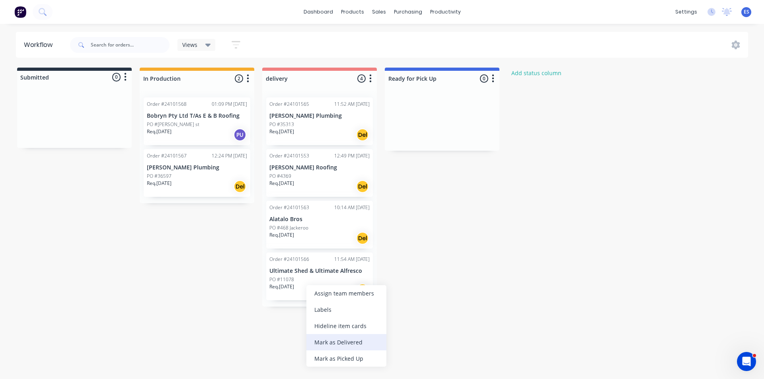
click at [362, 344] on div "Mark as Delivered" at bounding box center [346, 342] width 80 height 16
click at [202, 181] on div "Req. 03/09/25 Del" at bounding box center [197, 187] width 100 height 14
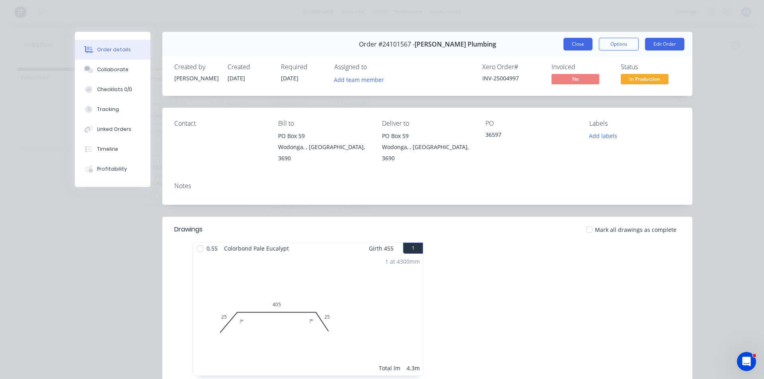
click at [568, 45] on button "Close" at bounding box center [577, 44] width 29 height 13
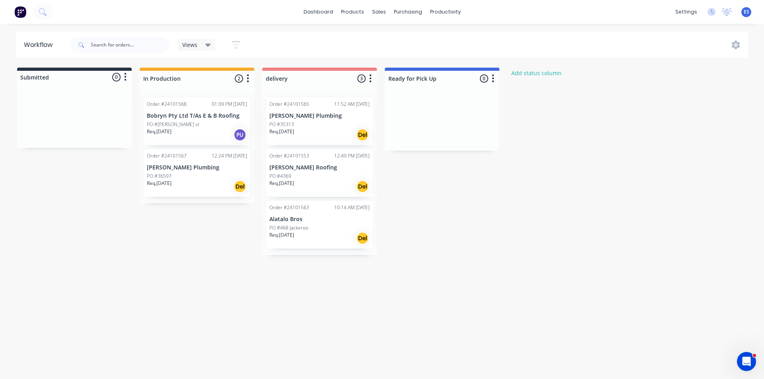
click at [24, 13] on img at bounding box center [20, 12] width 12 height 12
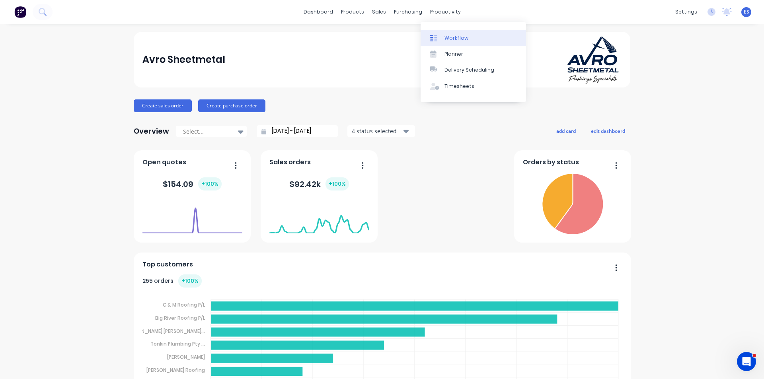
click at [451, 31] on link "Workflow" at bounding box center [472, 38] width 105 height 16
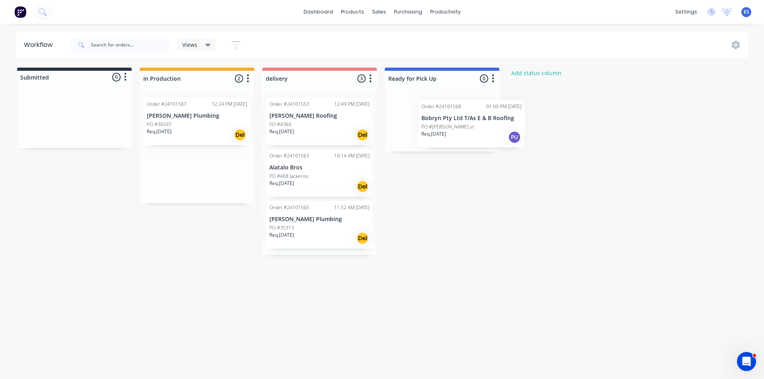
drag, startPoint x: 195, startPoint y: 188, endPoint x: 470, endPoint y: 136, distance: 279.2
click at [470, 137] on div "Submitted 0 Status colour #273444 hex #273444 Save Cancel Summaries Total order…" at bounding box center [369, 161] width 750 height 187
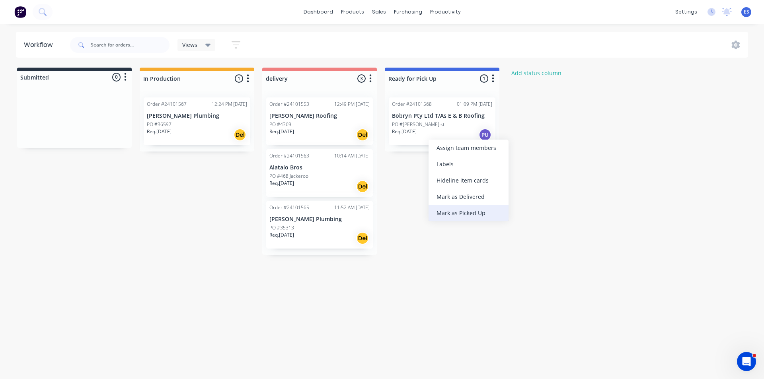
click at [466, 214] on div "Mark as Picked Up" at bounding box center [468, 213] width 80 height 16
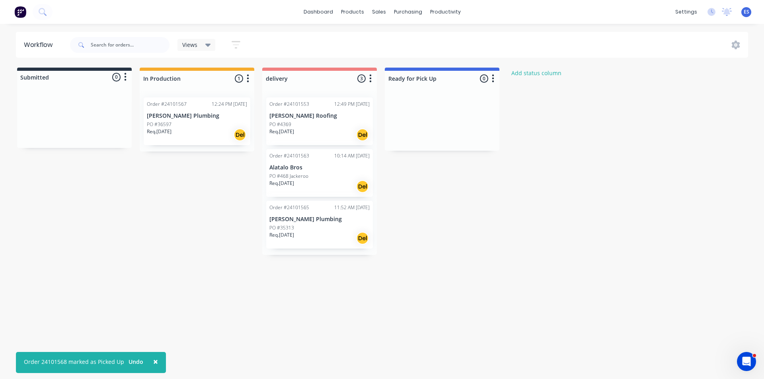
click at [72, 220] on div "Submitted 0 Status colour #273444 hex #273444 Save Cancel Summaries Total order…" at bounding box center [369, 161] width 750 height 187
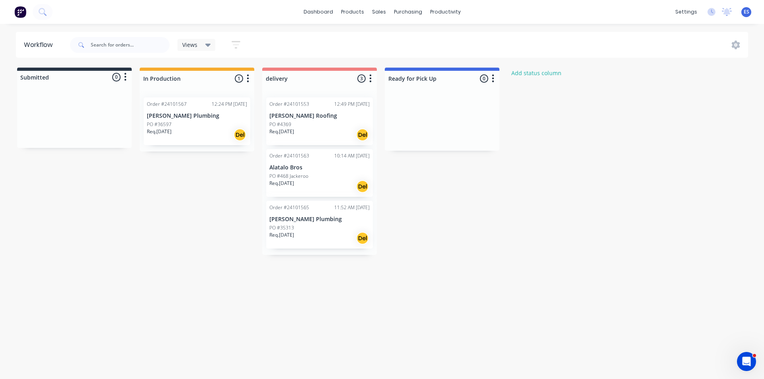
click at [19, 17] on img at bounding box center [20, 12] width 12 height 12
